Goal: Transaction & Acquisition: Obtain resource

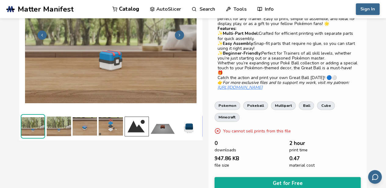
scroll to position [66, 0]
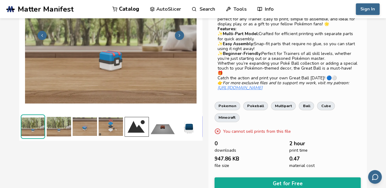
click at [118, 117] on img at bounding box center [111, 126] width 24 height 24
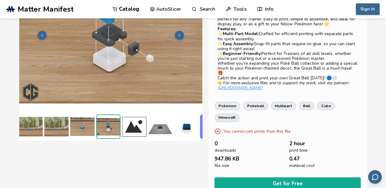
click at [134, 123] on img at bounding box center [134, 126] width 24 height 24
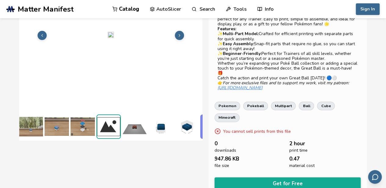
click at [151, 121] on img at bounding box center [160, 126] width 24 height 24
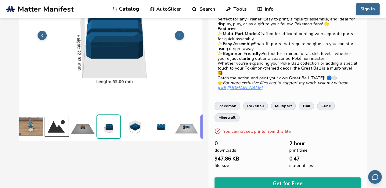
click at [90, 117] on img at bounding box center [82, 126] width 24 height 24
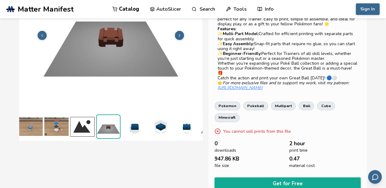
scroll to position [0, 54]
click at [138, 123] on img at bounding box center [134, 127] width 24 height 24
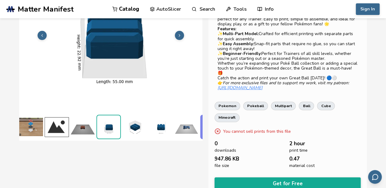
click at [143, 124] on img at bounding box center [134, 127] width 24 height 24
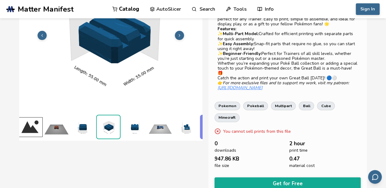
click at [143, 124] on img at bounding box center [134, 127] width 24 height 24
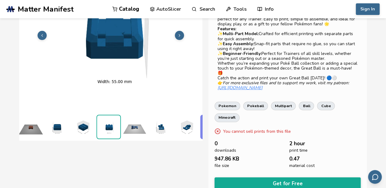
click at [143, 124] on ul at bounding box center [110, 126] width 183 height 27
click at [143, 124] on img at bounding box center [134, 127] width 24 height 24
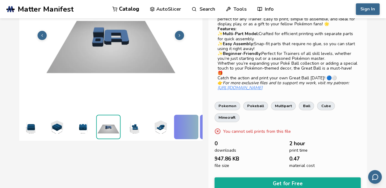
click at [143, 124] on img at bounding box center [134, 127] width 24 height 24
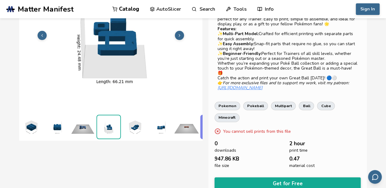
click at [143, 124] on img at bounding box center [134, 127] width 24 height 24
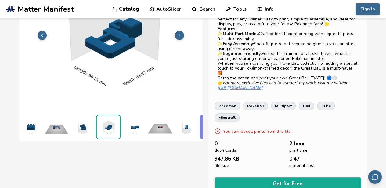
click at [143, 124] on img at bounding box center [134, 127] width 24 height 24
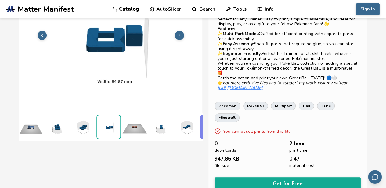
click at [143, 124] on img at bounding box center [134, 127] width 24 height 24
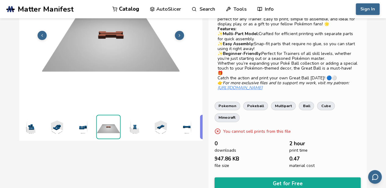
click at [143, 124] on img at bounding box center [134, 127] width 24 height 24
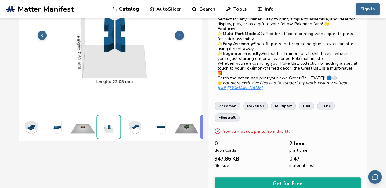
click at [143, 124] on img at bounding box center [134, 127] width 24 height 24
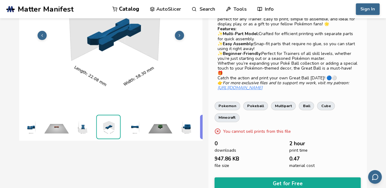
click at [143, 124] on img at bounding box center [134, 127] width 24 height 24
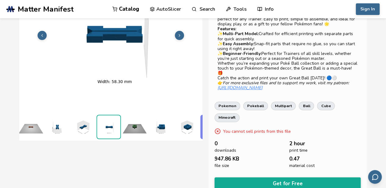
click at [143, 124] on img at bounding box center [134, 127] width 24 height 24
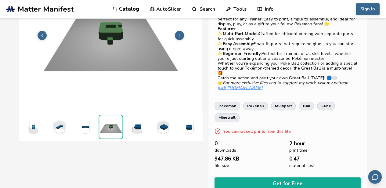
click at [143, 124] on img at bounding box center [136, 127] width 24 height 24
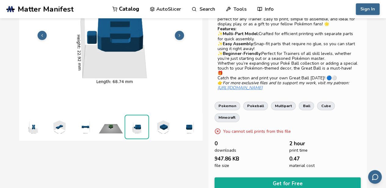
scroll to position [0, 368]
click at [143, 124] on img at bounding box center [136, 126] width 23 height 23
click at [185, 127] on img at bounding box center [188, 127] width 24 height 24
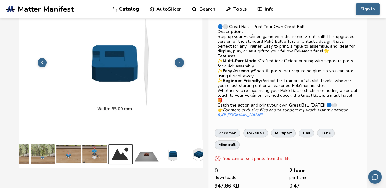
scroll to position [0, 8]
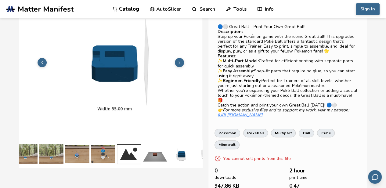
click at [74, 150] on img at bounding box center [77, 154] width 24 height 24
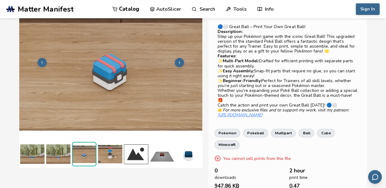
scroll to position [0, 0]
click at [157, 150] on img at bounding box center [162, 154] width 24 height 24
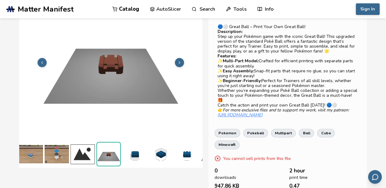
scroll to position [0, 54]
click at [50, 152] on img at bounding box center [56, 154] width 24 height 24
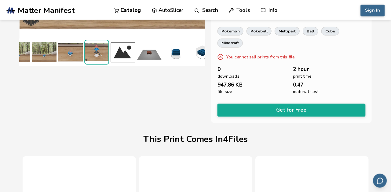
scroll to position [140, 0]
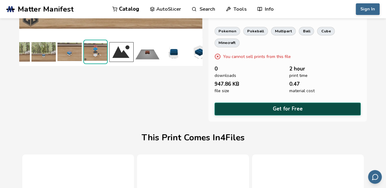
click at [246, 103] on button "Get for Free" at bounding box center [288, 109] width 146 height 13
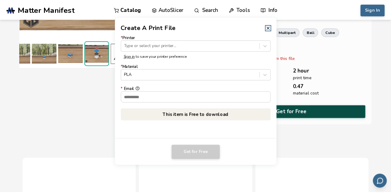
scroll to position [0, 0]
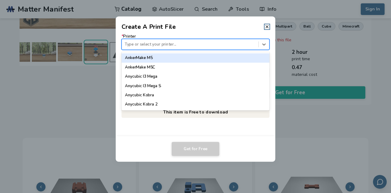
click at [193, 45] on div at bounding box center [189, 44] width 131 height 6
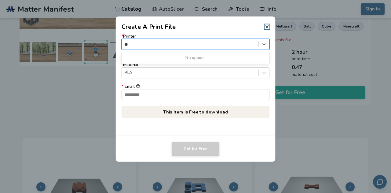
type input "*"
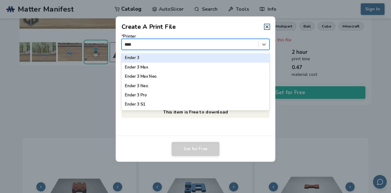
type input "*****"
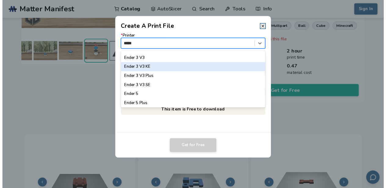
scroll to position [97, 0]
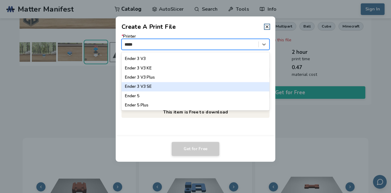
click at [162, 86] on div "Ender 3 V3 SE" at bounding box center [195, 86] width 148 height 9
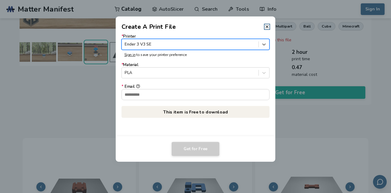
click at [170, 88] on div "* Email" at bounding box center [195, 86] width 148 height 5
click at [170, 89] on input "* Email" at bounding box center [195, 94] width 147 height 10
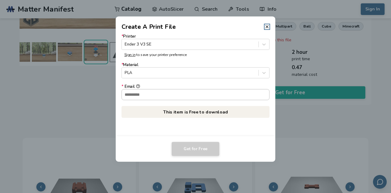
click at [167, 93] on input "* Email" at bounding box center [195, 94] width 147 height 10
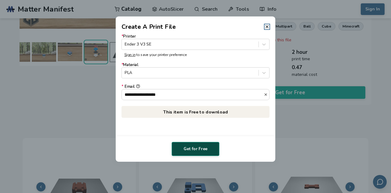
click at [191, 143] on button "Get for Free" at bounding box center [195, 149] width 48 height 14
click at [192, 91] on input "**********" at bounding box center [193, 94] width 142 height 10
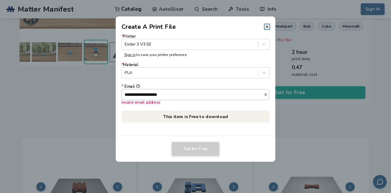
type input "**********"
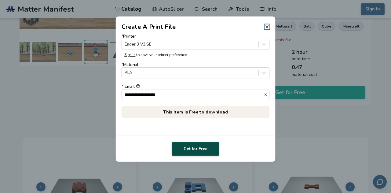
click at [195, 154] on button "Get for Free" at bounding box center [195, 149] width 48 height 14
click at [265, 30] on header "Create A Print File" at bounding box center [196, 23] width 160 height 15
click at [269, 27] on icon at bounding box center [266, 26] width 5 height 5
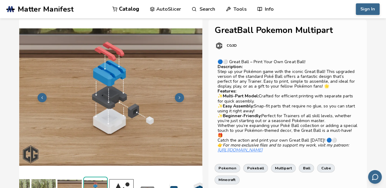
scroll to position [0, 0]
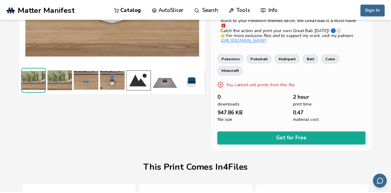
scroll to position [115, 0]
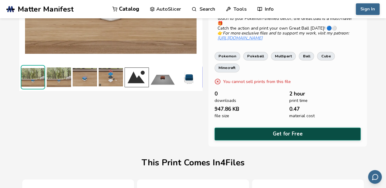
click at [264, 128] on button "Get for Free" at bounding box center [288, 134] width 146 height 13
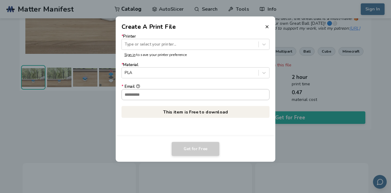
click at [179, 99] on input "* Email" at bounding box center [195, 94] width 147 height 10
click at [172, 97] on input "* Email" at bounding box center [195, 94] width 147 height 10
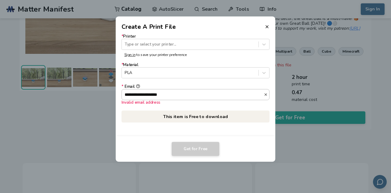
type input "**********"
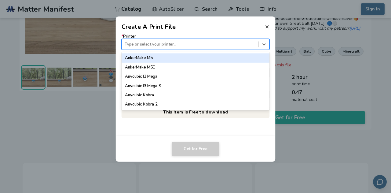
click at [153, 39] on div "Type or select your printer..." at bounding box center [195, 44] width 148 height 11
type input "*****"
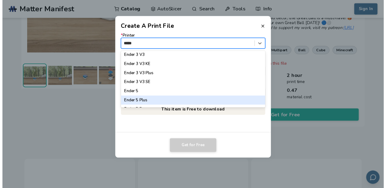
scroll to position [100, 0]
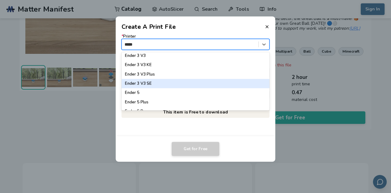
click at [154, 85] on div "Ender 3 V3 SE" at bounding box center [195, 83] width 148 height 9
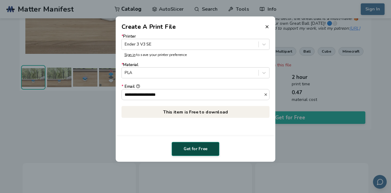
click at [186, 147] on button "Get for Free" at bounding box center [195, 149] width 48 height 14
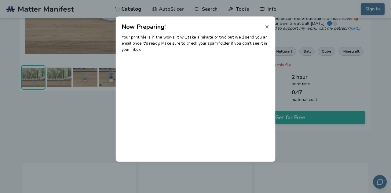
click at [268, 25] on line at bounding box center [266, 26] width 2 height 2
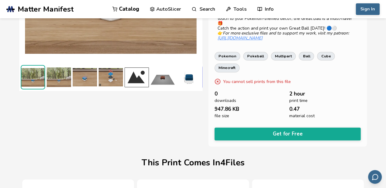
click at [113, 75] on img at bounding box center [111, 77] width 24 height 24
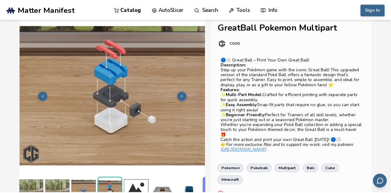
scroll to position [5, 0]
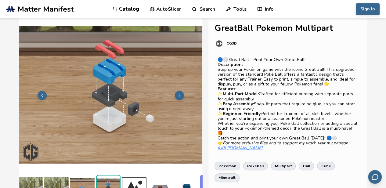
click at [121, 85] on img at bounding box center [110, 94] width 183 height 137
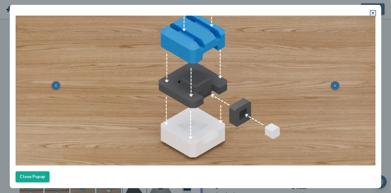
scroll to position [72, 0]
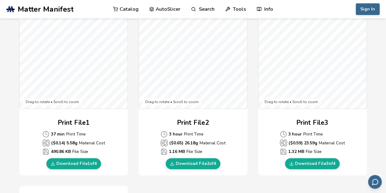
scroll to position [203, 0]
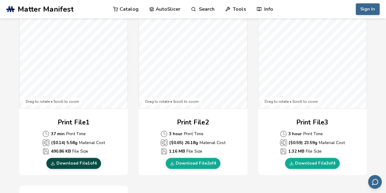
click at [81, 157] on link "Download File 1 of 4" at bounding box center [73, 162] width 55 height 11
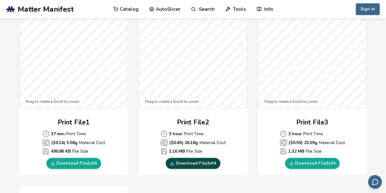
click at [184, 162] on link "Download File 2 of 4" at bounding box center [193, 162] width 55 height 11
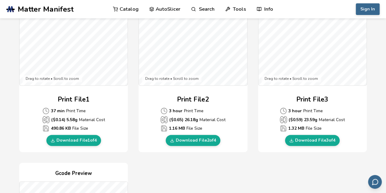
scroll to position [231, 0]
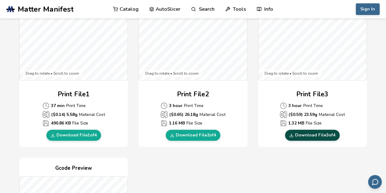
click at [307, 133] on link "Download File 3 of 4" at bounding box center [312, 134] width 55 height 11
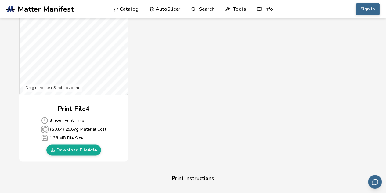
scroll to position [449, 0]
click at [89, 152] on link "Download File 4 of 4" at bounding box center [73, 149] width 55 height 11
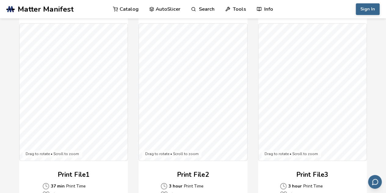
scroll to position [151, 0]
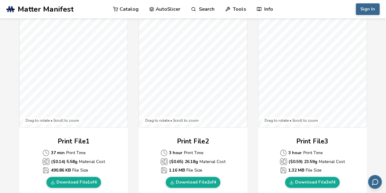
scroll to position [183, 0]
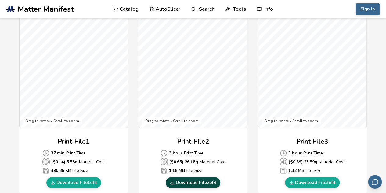
click at [197, 179] on link "Download File 2 of 4" at bounding box center [193, 182] width 55 height 11
